Goal: Use online tool/utility: Utilize a website feature to perform a specific function

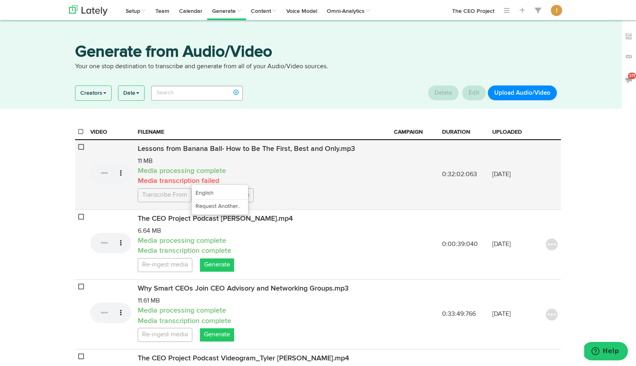
click at [178, 196] on link "Transcribe From" at bounding box center [165, 195] width 54 height 14
click at [214, 193] on link "English" at bounding box center [219, 193] width 57 height 13
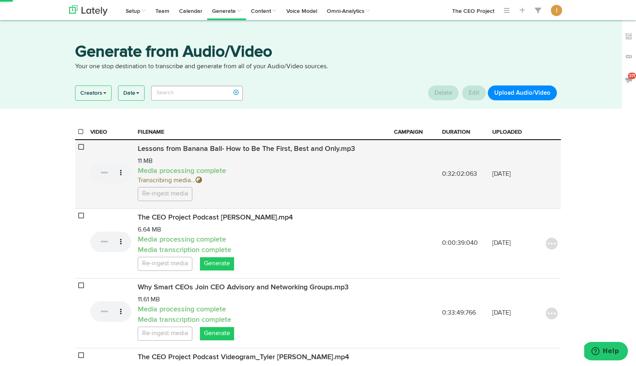
drag, startPoint x: 201, startPoint y: 108, endPoint x: 80, endPoint y: 118, distance: 121.3
